Goal: Information Seeking & Learning: Understand process/instructions

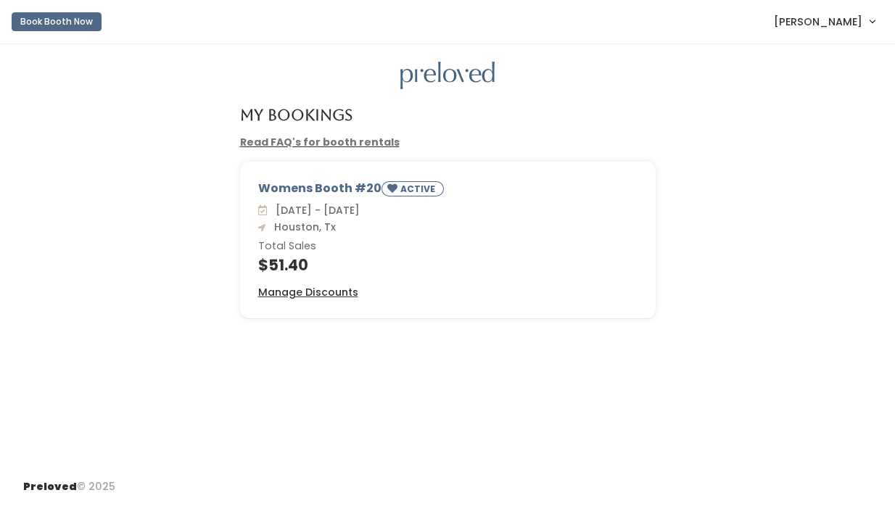
click at [371, 143] on link "Read FAQ's for booth rentals" at bounding box center [320, 142] width 160 height 15
